Goal: Check status: Check status

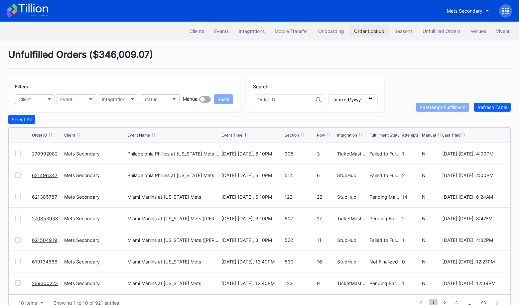
click at [379, 34] on button "Order Lookup" at bounding box center [369, 31] width 40 height 12
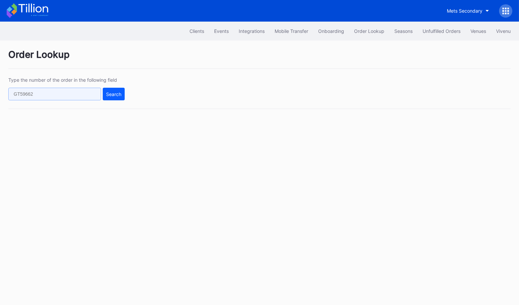
click at [86, 93] on input "text" at bounding box center [54, 94] width 93 height 13
paste input "50573329"
type input "50573329"
click at [106, 93] on div "Search" at bounding box center [113, 94] width 15 height 6
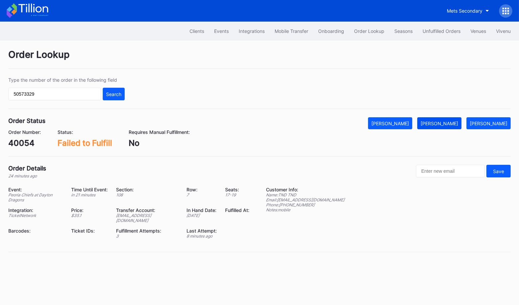
click at [447, 117] on button "Mark Fulfilled" at bounding box center [439, 123] width 44 height 12
click at [446, 33] on div "Unfulfilled Orders" at bounding box center [441, 31] width 38 height 6
